Goal: Transaction & Acquisition: Book appointment/travel/reservation

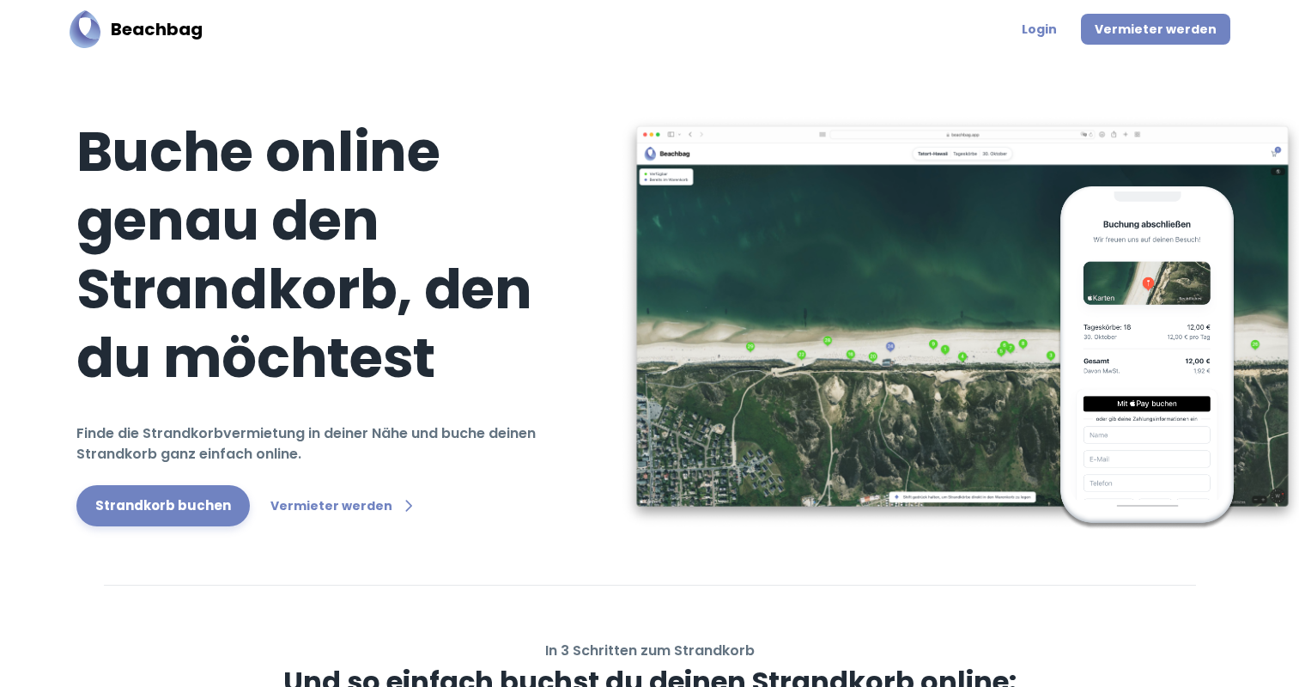
click at [1152, 32] on link "Vermieter werden" at bounding box center [1155, 29] width 149 height 31
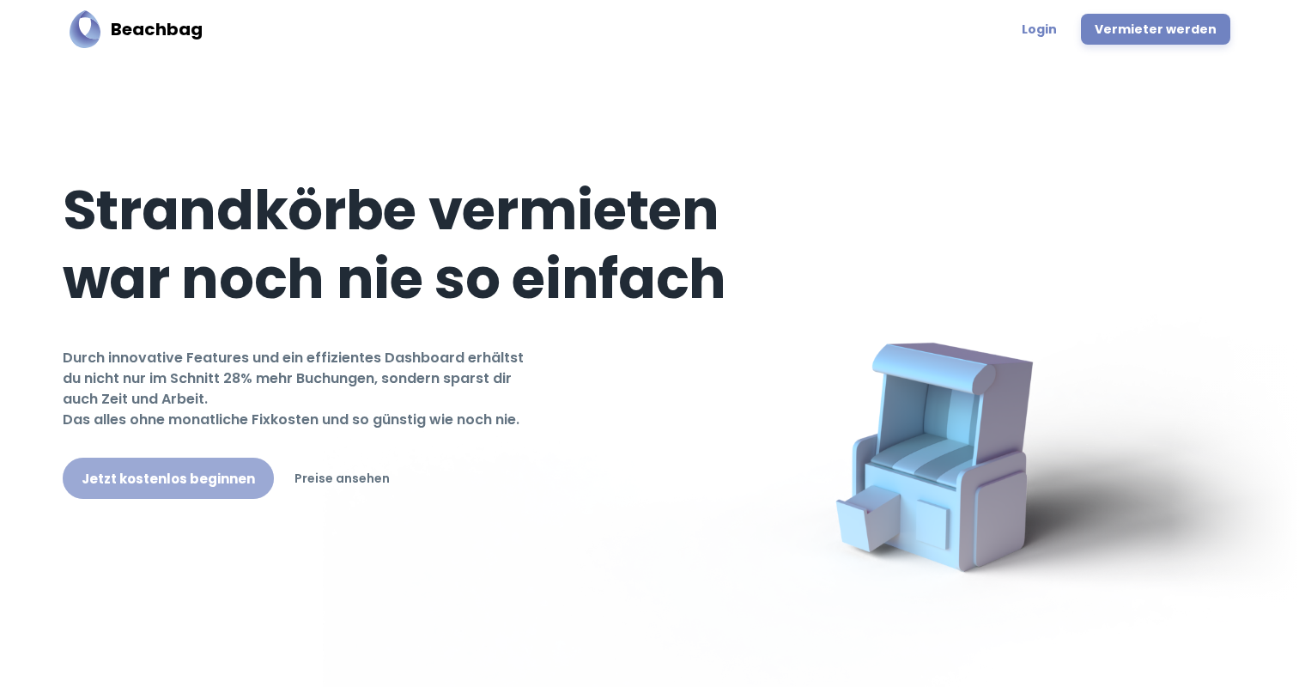
click at [195, 487] on link "Jetzt kostenlos beginnen" at bounding box center [168, 478] width 211 height 41
click at [1061, 32] on link "Login" at bounding box center [1039, 29] width 55 height 31
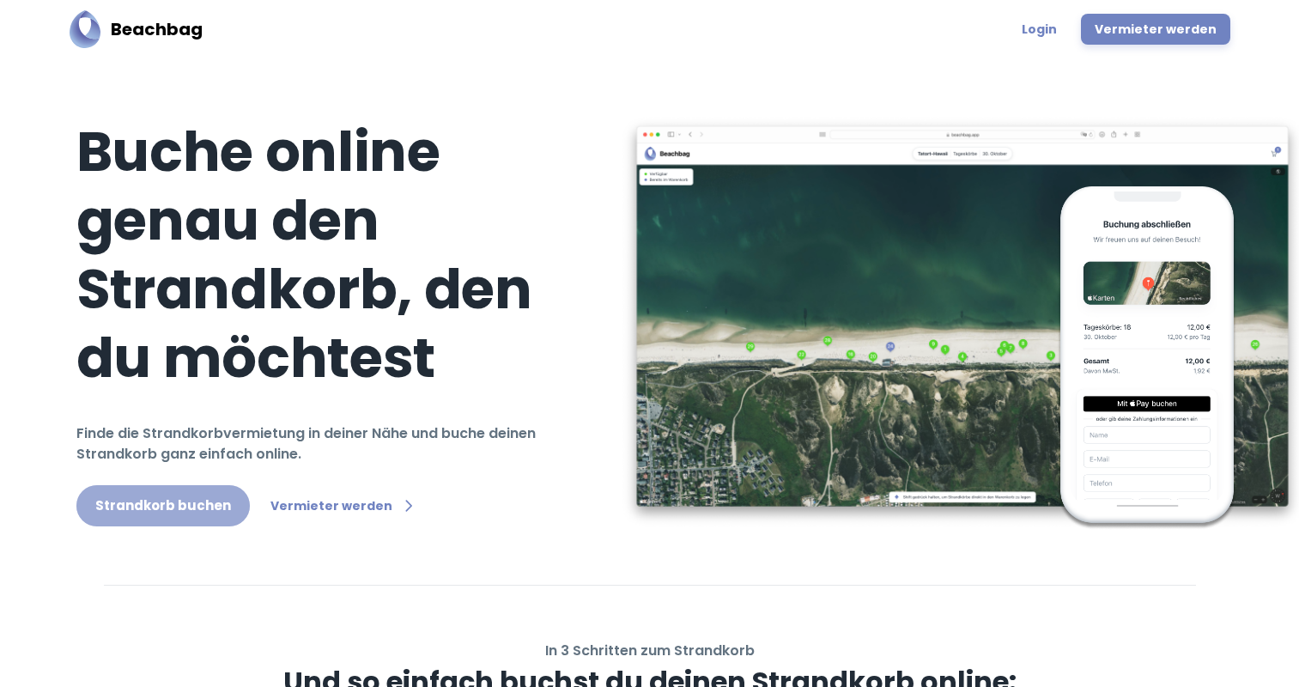
click at [187, 485] on link "Strandkorb buchen" at bounding box center [162, 505] width 173 height 41
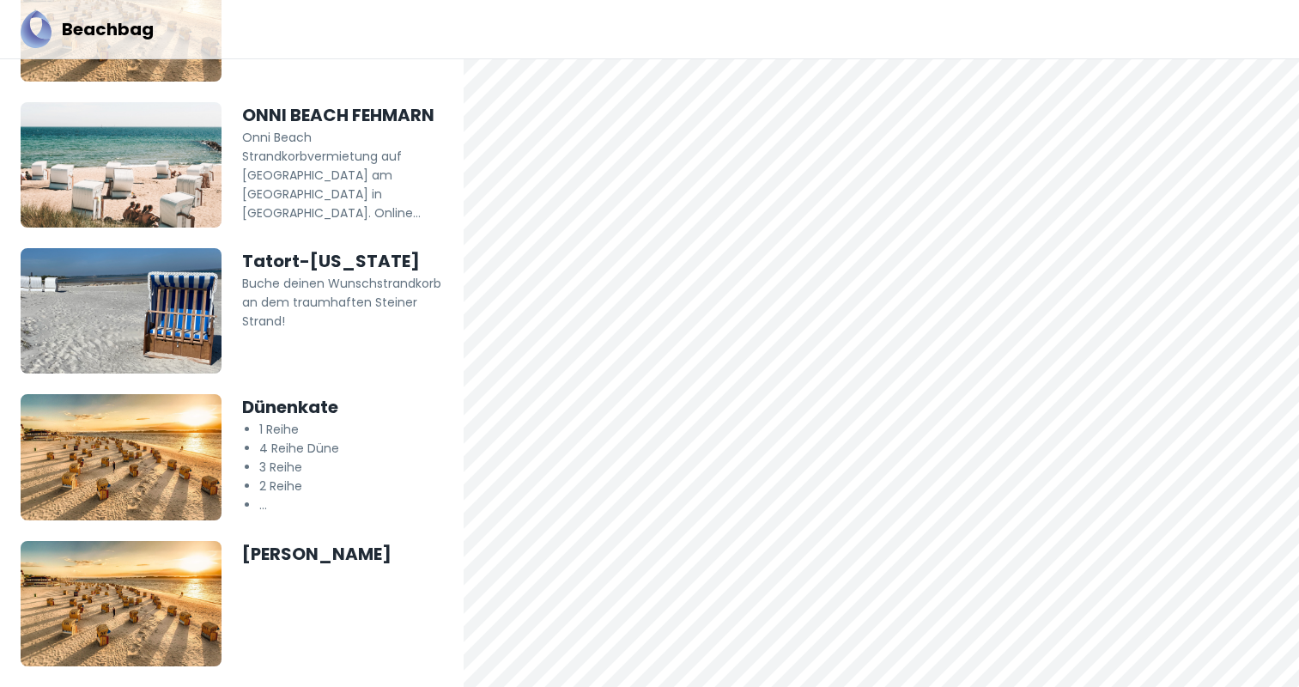
scroll to position [333, 0]
